Goal: Information Seeking & Learning: Learn about a topic

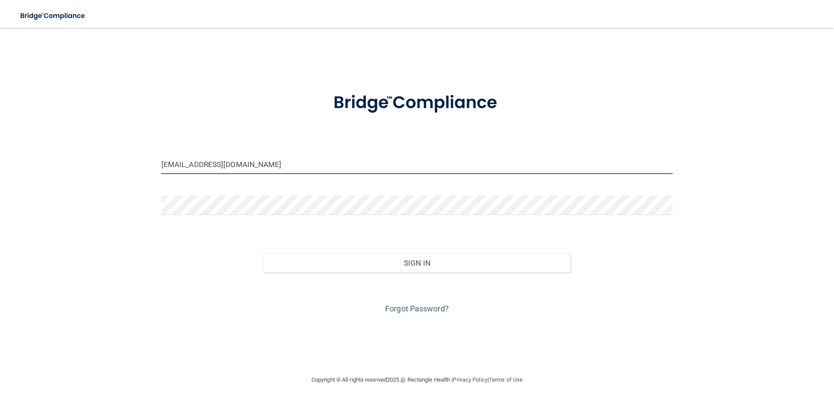
click at [320, 162] on input "[EMAIL_ADDRESS][DOMAIN_NAME]" at bounding box center [417, 164] width 512 height 20
click at [229, 161] on input "[EMAIL_ADDRESS][DOMAIN_NAME]" at bounding box center [417, 164] width 512 height 20
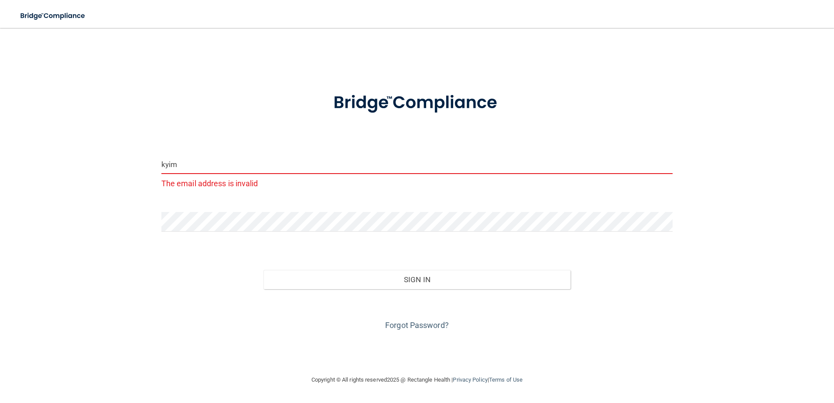
type input "[DOMAIN_NAME][EMAIL_ADDRESS][DOMAIN_NAME]"
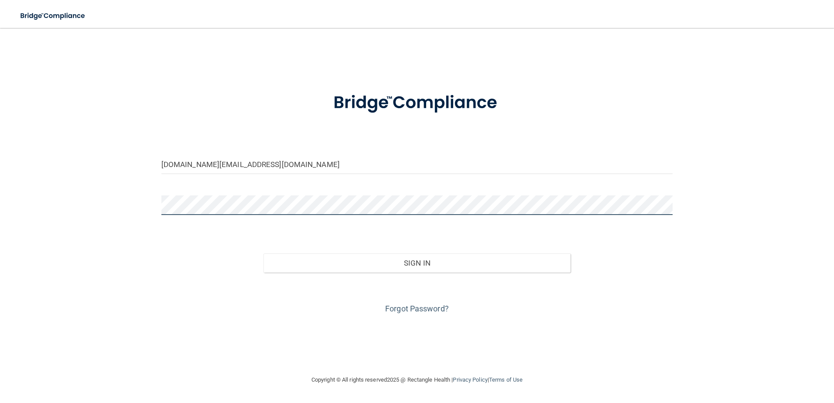
click at [264, 254] on button "Sign In" at bounding box center [417, 263] width 307 height 19
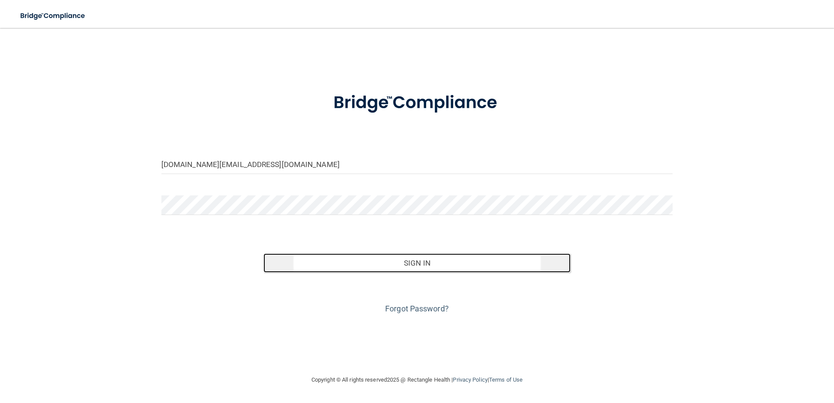
click at [443, 260] on button "Sign In" at bounding box center [417, 263] width 307 height 19
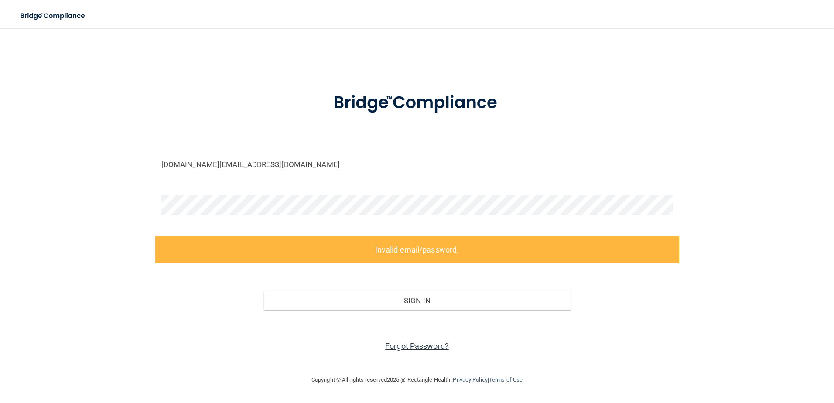
click at [421, 348] on link "Forgot Password?" at bounding box center [417, 346] width 64 height 9
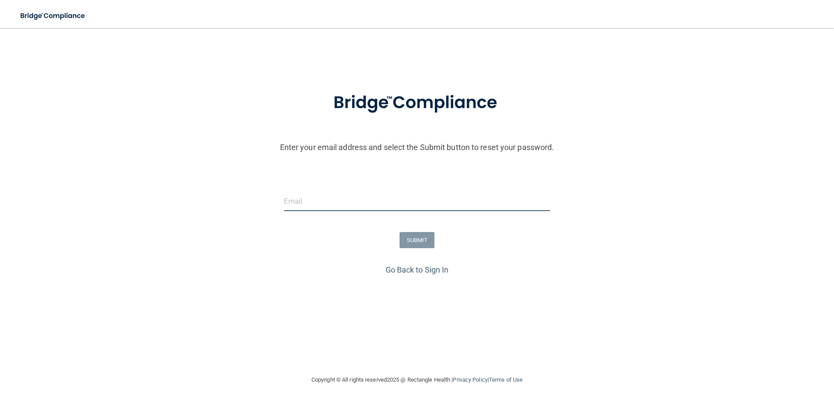
click at [350, 199] on input "email" at bounding box center [417, 202] width 267 height 20
type input "[DOMAIN_NAME][EMAIL_ADDRESS][DOMAIN_NAME]"
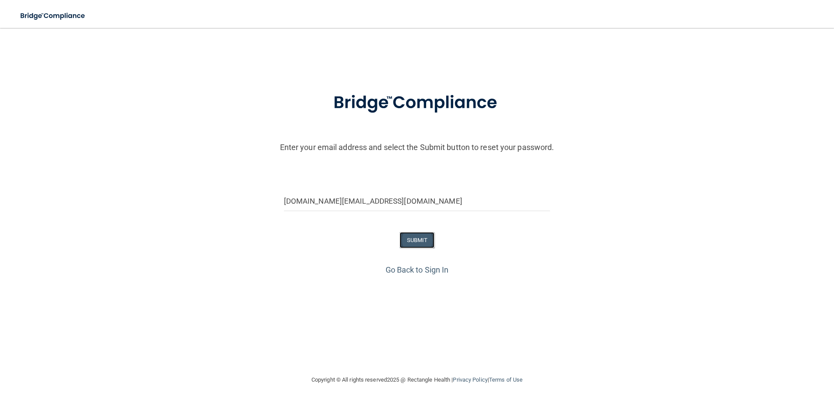
click at [425, 240] on button "SUBMIT" at bounding box center [417, 240] width 35 height 16
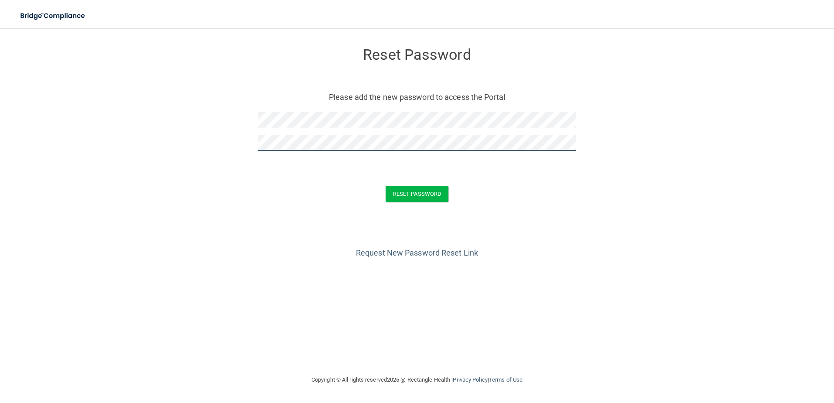
click at [386, 186] on button "Reset Password" at bounding box center [417, 194] width 63 height 16
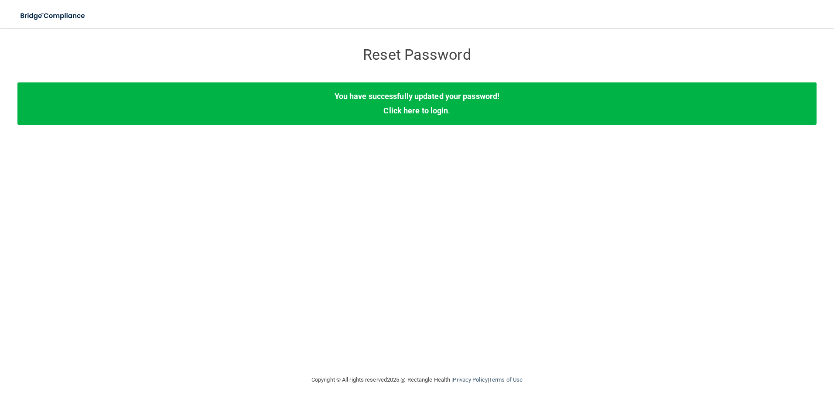
click at [418, 110] on link "Click here to login" at bounding box center [416, 110] width 65 height 9
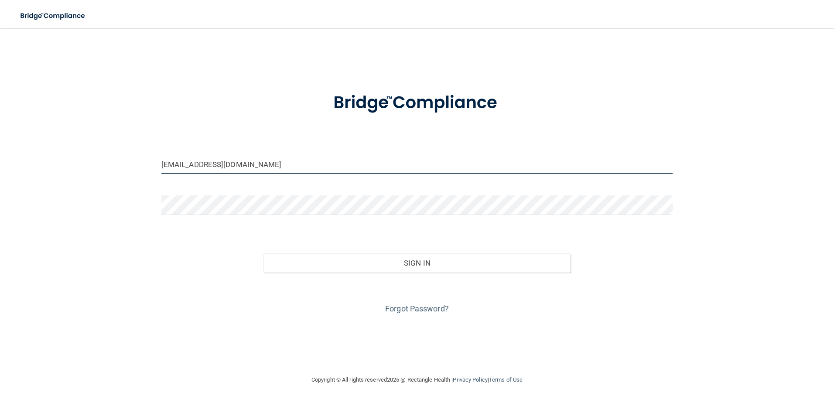
click at [295, 161] on input "[EMAIL_ADDRESS][DOMAIN_NAME]" at bounding box center [417, 164] width 512 height 20
drag, startPoint x: 310, startPoint y: 168, endPoint x: 141, endPoint y: 157, distance: 169.2
click at [141, 157] on div "[EMAIL_ADDRESS][DOMAIN_NAME] Invalid email/password. You don't have permission …" at bounding box center [416, 201] width 799 height 329
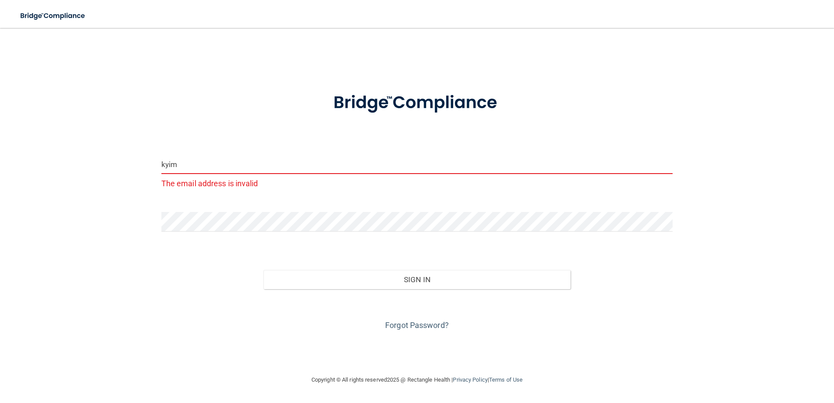
type input "[DOMAIN_NAME][EMAIL_ADDRESS][DOMAIN_NAME]"
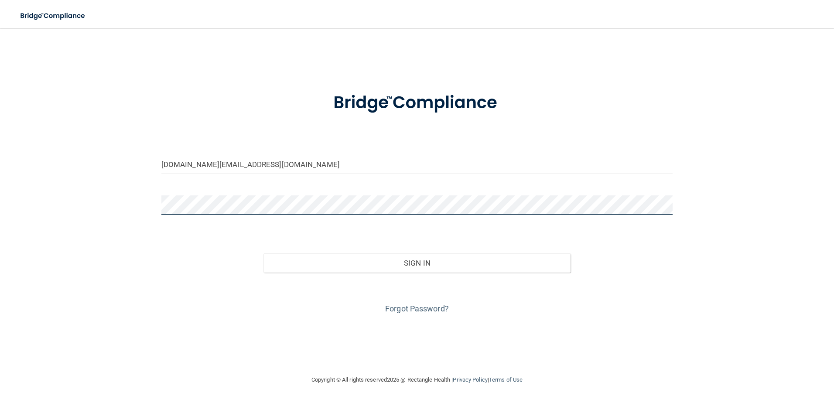
click at [264, 254] on button "Sign In" at bounding box center [417, 263] width 307 height 19
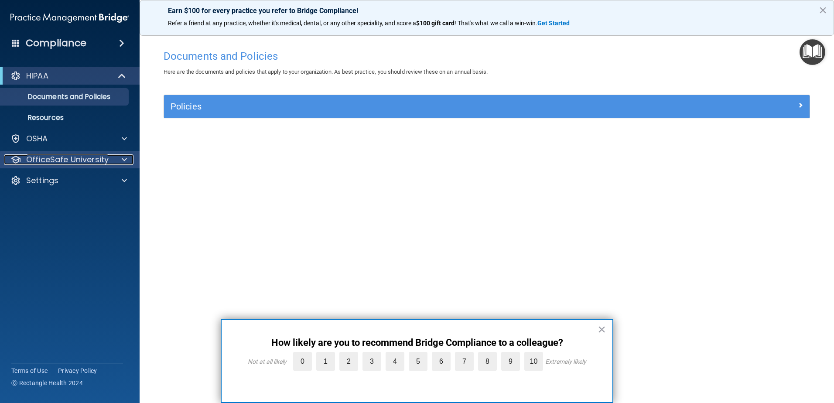
click at [119, 158] on div at bounding box center [123, 159] width 22 height 10
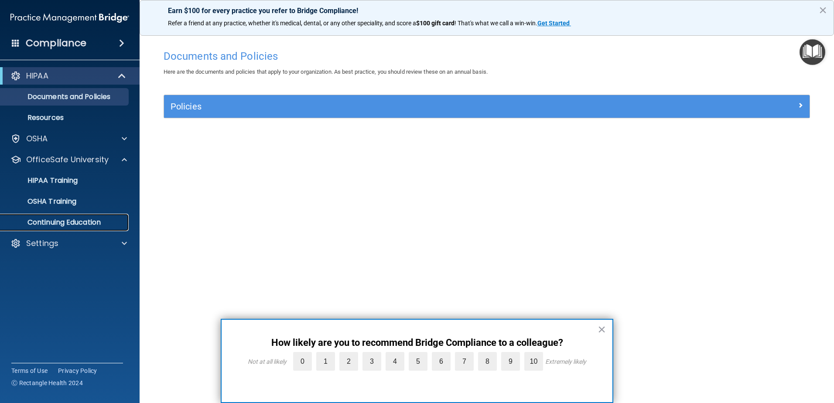
click at [71, 224] on p "Continuing Education" at bounding box center [65, 222] width 119 height 9
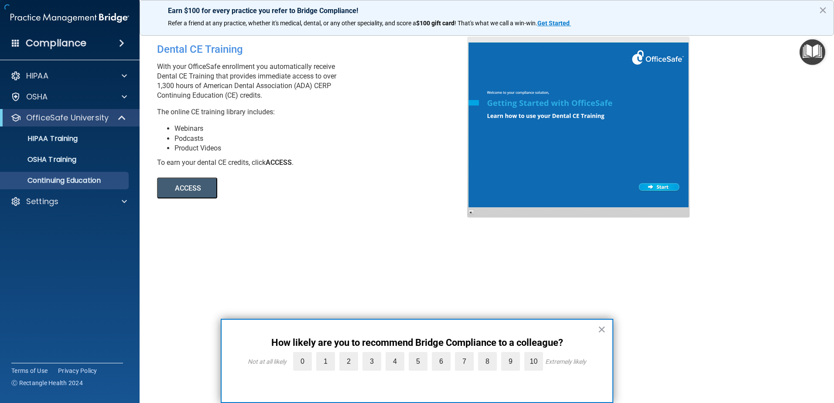
click at [185, 198] on button "ACCESS" at bounding box center [187, 188] width 60 height 21
